Goal: Task Accomplishment & Management: Use online tool/utility

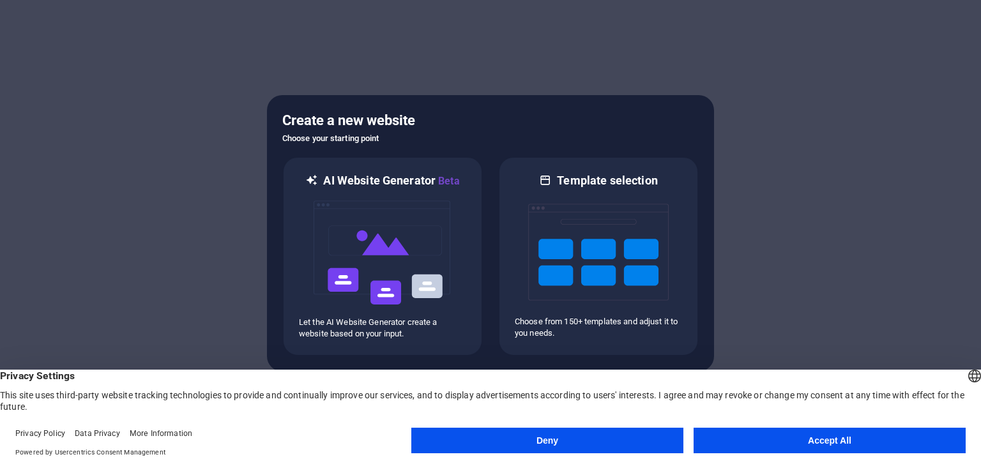
click at [783, 437] on button "Accept All" at bounding box center [830, 441] width 272 height 26
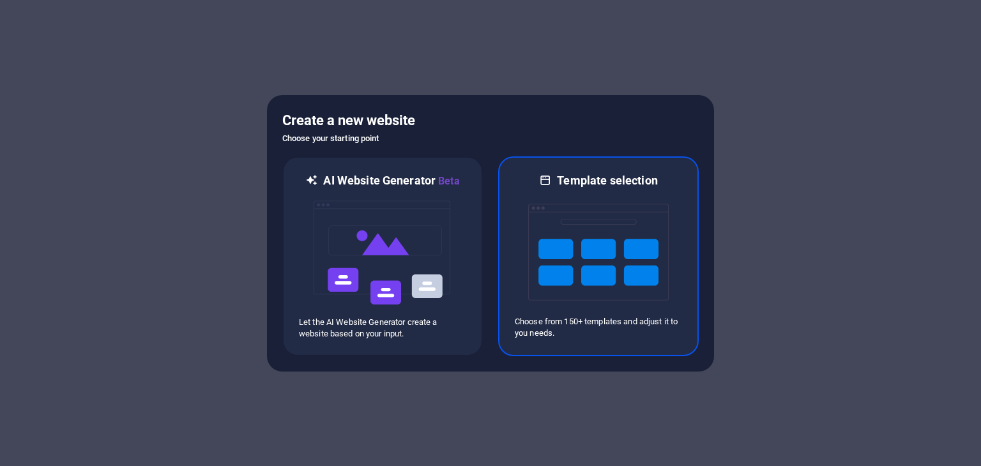
click at [619, 266] on img at bounding box center [598, 253] width 141 height 128
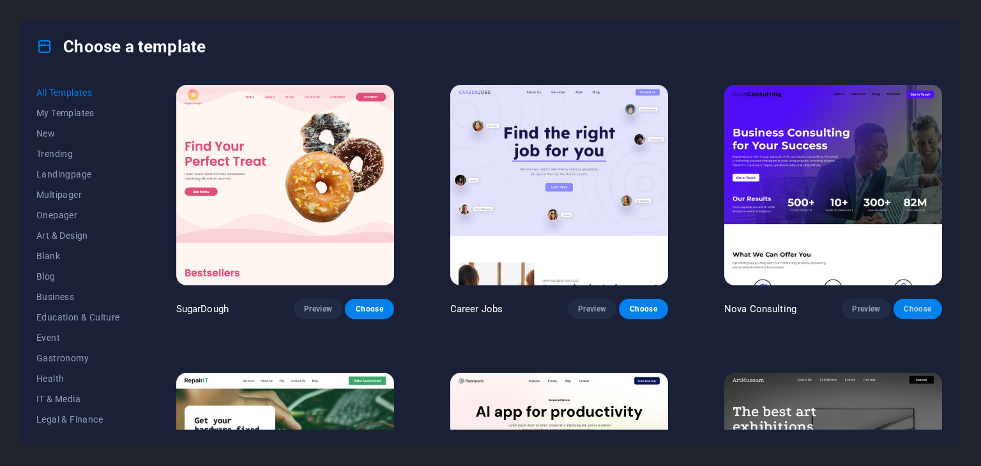
click at [913, 305] on span "Choose" at bounding box center [918, 309] width 28 height 10
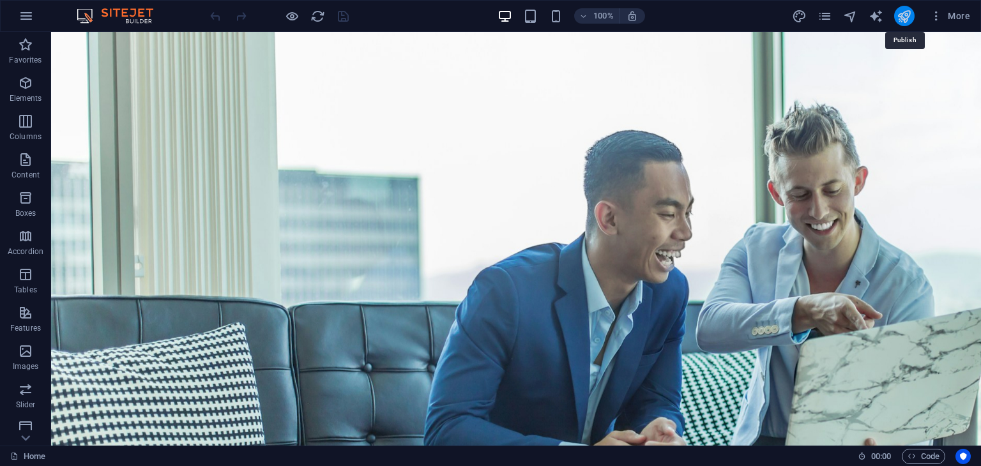
click at [901, 15] on icon "publish" at bounding box center [904, 16] width 15 height 15
